Goal: Task Accomplishment & Management: Manage account settings

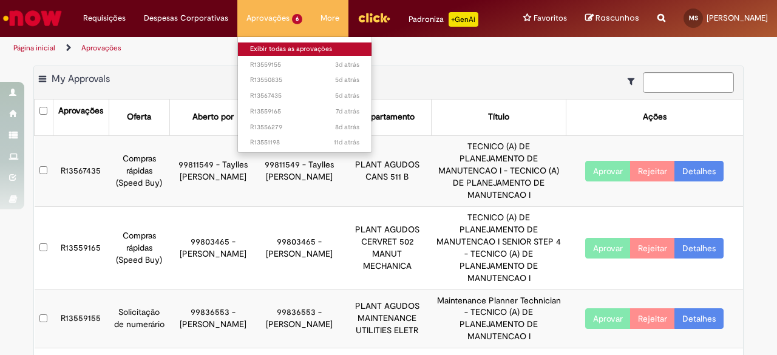
click at [267, 52] on link "Exibir todas as aprovações" at bounding box center [305, 49] width 134 height 13
click at [282, 49] on link "Exibir todas as aprovações" at bounding box center [305, 49] width 134 height 13
click at [265, 50] on link "Exibir todas as aprovações" at bounding box center [305, 49] width 134 height 13
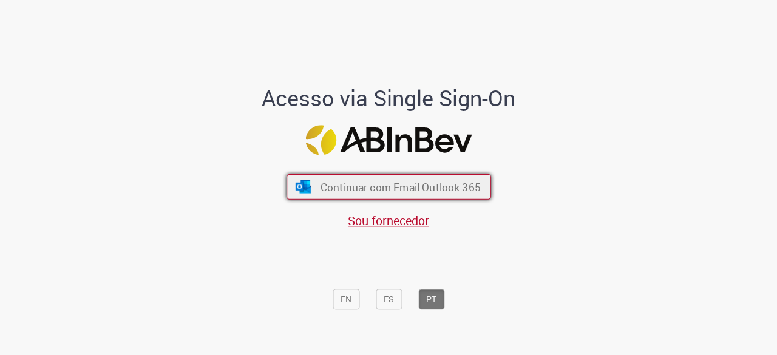
click at [418, 194] on span "Continuar com Email Outlook 365" at bounding box center [400, 187] width 160 height 14
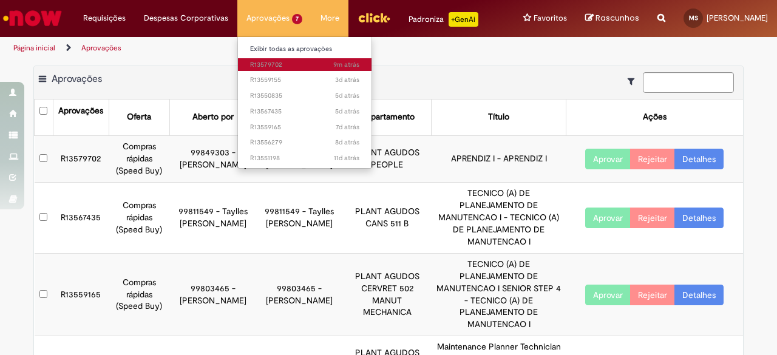
click at [273, 63] on span "9m atrás 9 minutos atrás R13579702" at bounding box center [304, 65] width 109 height 10
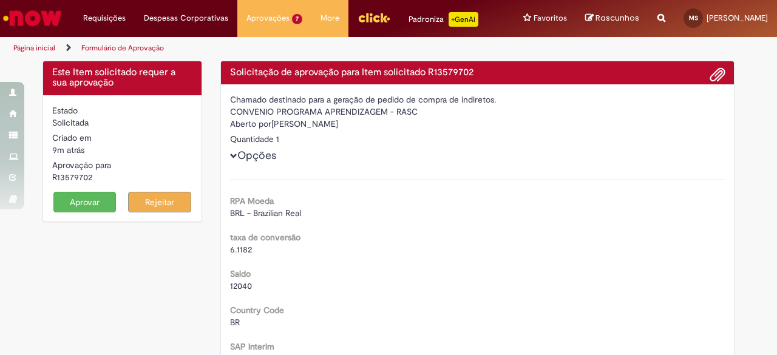
click at [77, 202] on button "Aprovar" at bounding box center [84, 202] width 63 height 21
